Goal: Information Seeking & Learning: Understand process/instructions

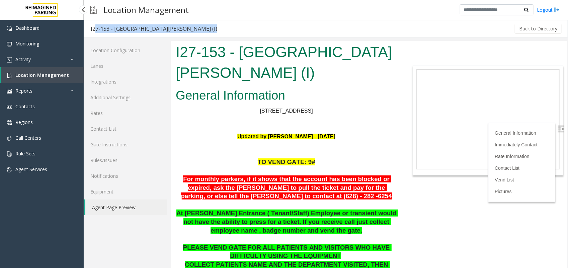
click at [47, 77] on span "Location Management" at bounding box center [42, 75] width 54 height 6
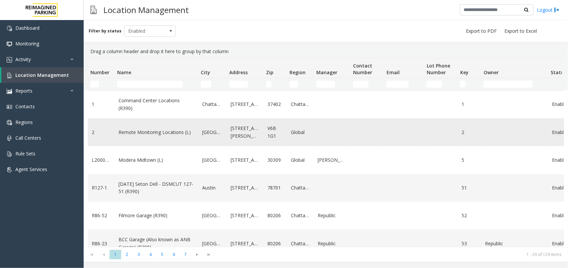
click at [138, 132] on link "Remote Monitoring Locations (L)" at bounding box center [156, 132] width 76 height 7
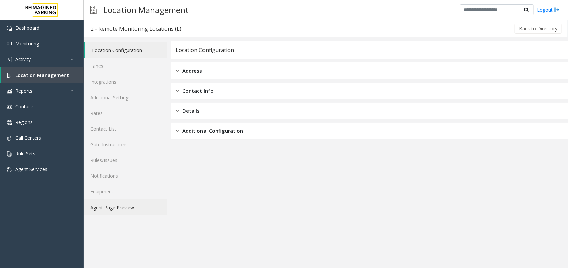
click at [136, 203] on link "Agent Page Preview" at bounding box center [125, 208] width 83 height 16
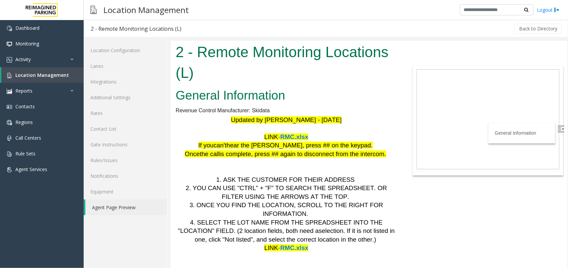
drag, startPoint x: 330, startPoint y: 235, endPoint x: 299, endPoint y: 136, distance: 103.3
click at [299, 136] on span "RMC.xlsx" at bounding box center [294, 136] width 28 height 7
click at [47, 77] on span "Location Management" at bounding box center [42, 75] width 54 height 6
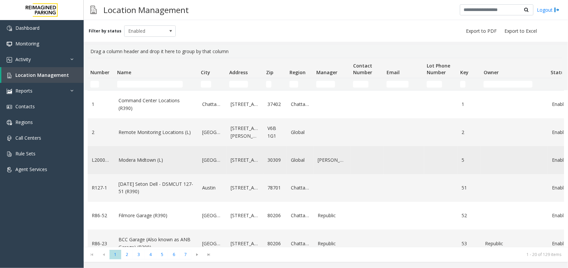
click at [160, 161] on link "Modera Midtown (L)" at bounding box center [156, 160] width 76 height 7
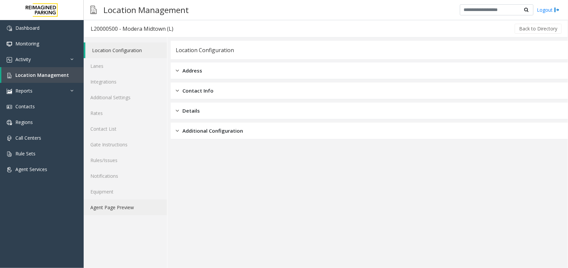
click at [116, 208] on link "Agent Page Preview" at bounding box center [125, 208] width 83 height 16
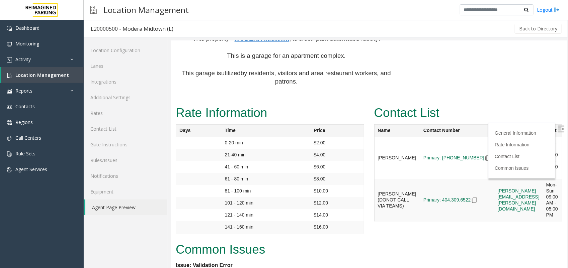
scroll to position [768, 0]
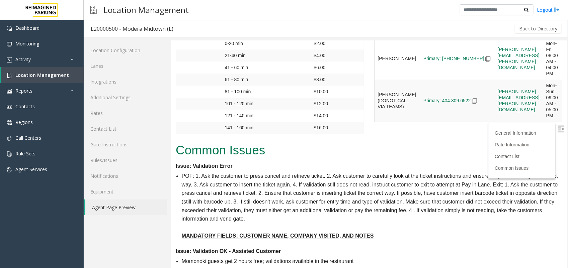
click at [557, 125] on img at bounding box center [560, 128] width 7 height 7
drag, startPoint x: 211, startPoint y: 139, endPoint x: 292, endPoint y: 140, distance: 80.3
click at [292, 172] on p "POF: 1. Ask the customer to press cancel and retrieve ticket. 2. Ask customer t…" at bounding box center [371, 198] width 380 height 52
click at [373, 247] on dt "Issue: Validation OK - Assisted Customer" at bounding box center [368, 251] width 386 height 9
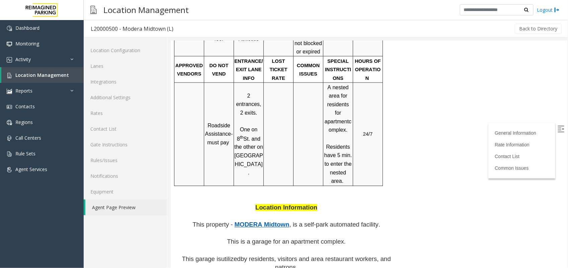
scroll to position [476, 0]
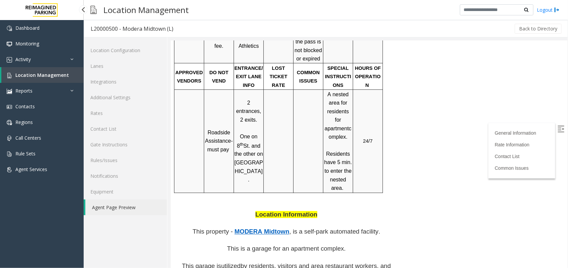
click at [22, 80] on link "Location Management" at bounding box center [42, 75] width 82 height 16
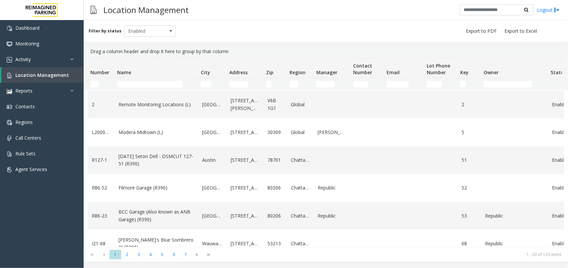
scroll to position [42, 0]
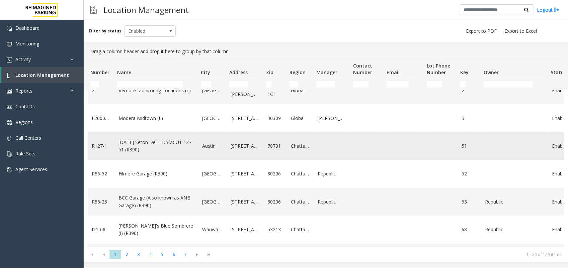
click at [147, 139] on link "[DATE] Seton Dell - DSMCUT 127-51 (R390)" at bounding box center [156, 146] width 76 height 15
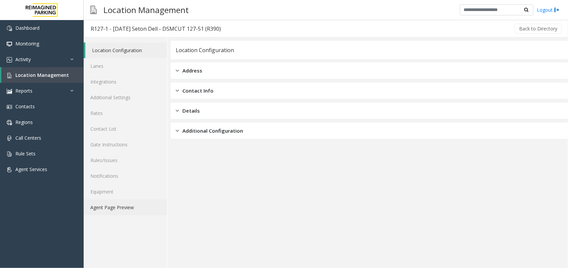
click at [121, 208] on link "Agent Page Preview" at bounding box center [125, 208] width 83 height 16
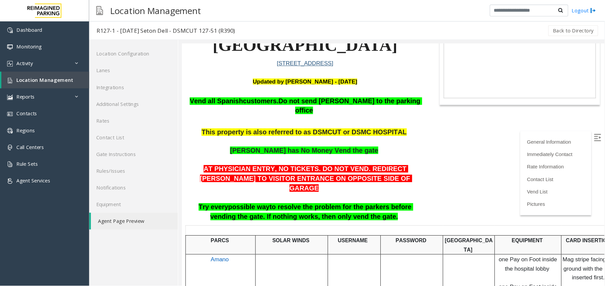
scroll to position [125, 0]
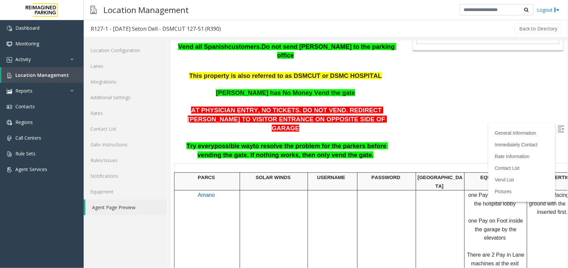
click at [427, 92] on body "R127-1 - [DATE] Seton Dell - DSMCUT 127-51 (R390) General Information [GEOGRAPH…" at bounding box center [368, 28] width 396 height 227
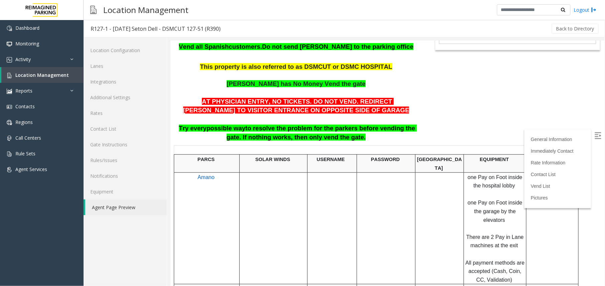
scroll to position [125, 0]
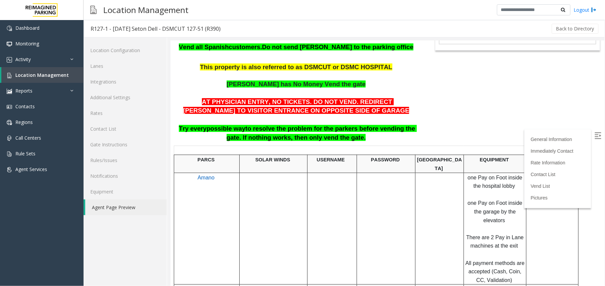
click at [567, 137] on img at bounding box center [598, 135] width 7 height 7
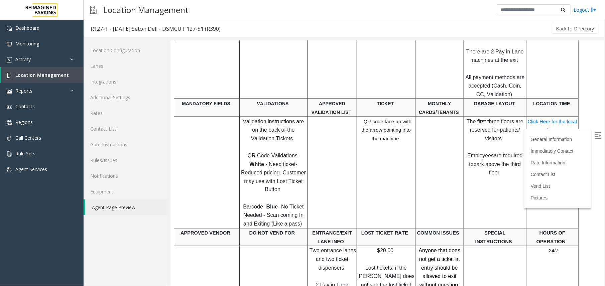
scroll to position [312, 0]
